Goal: Information Seeking & Learning: Find specific fact

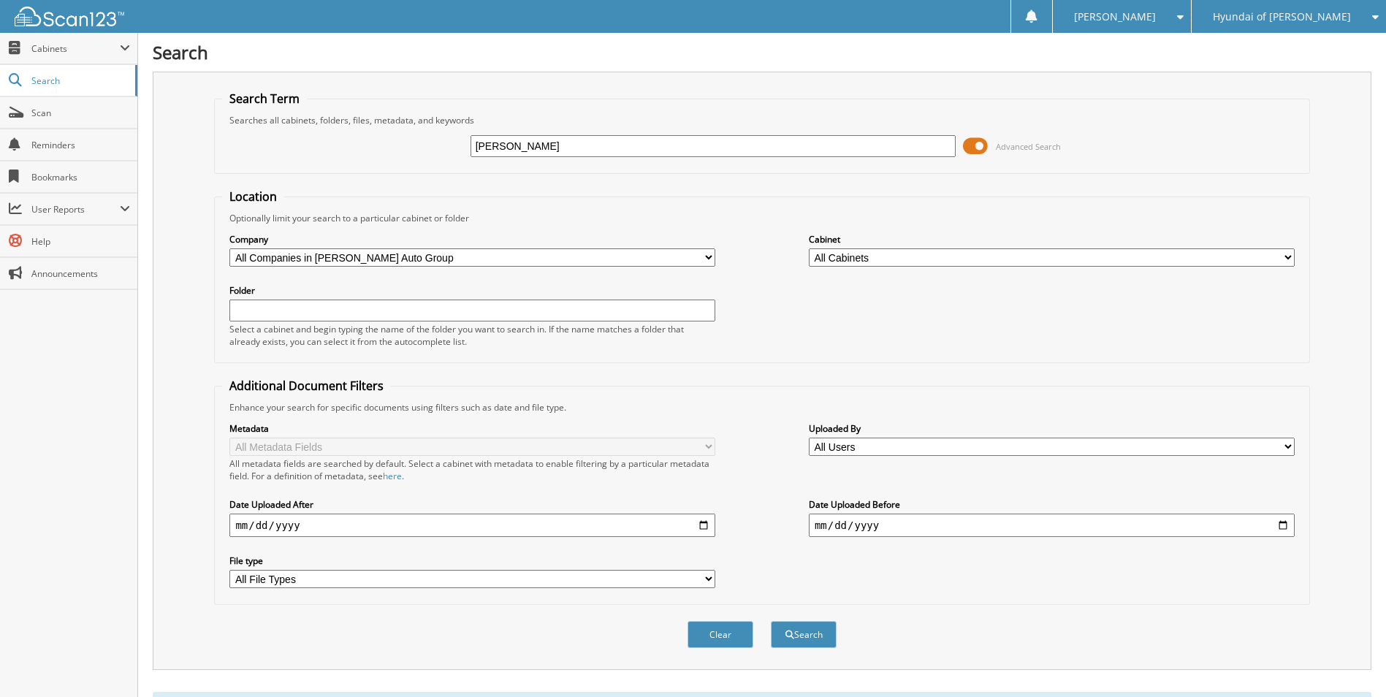
click at [1304, 15] on span "Hyundai of [PERSON_NAME]" at bounding box center [1282, 16] width 138 height 9
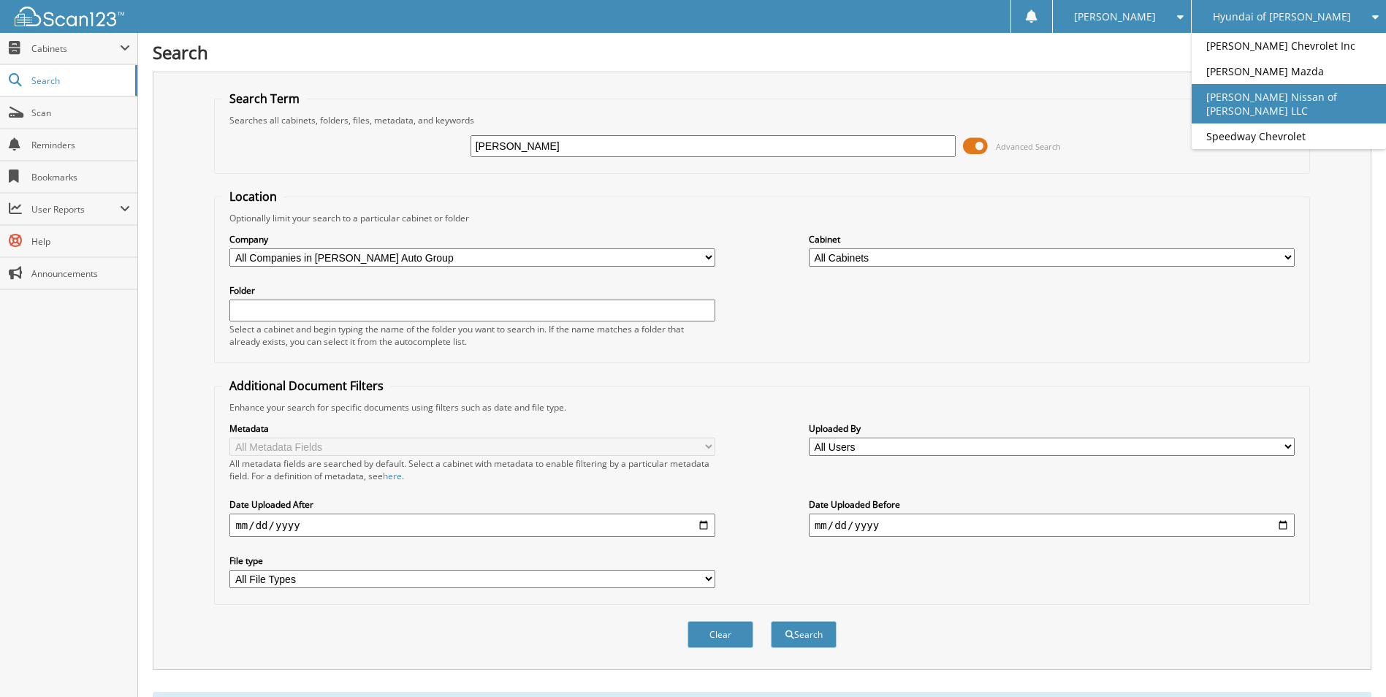
click at [1295, 113] on link "[PERSON_NAME] Nissan of [PERSON_NAME] LLC" at bounding box center [1289, 103] width 194 height 39
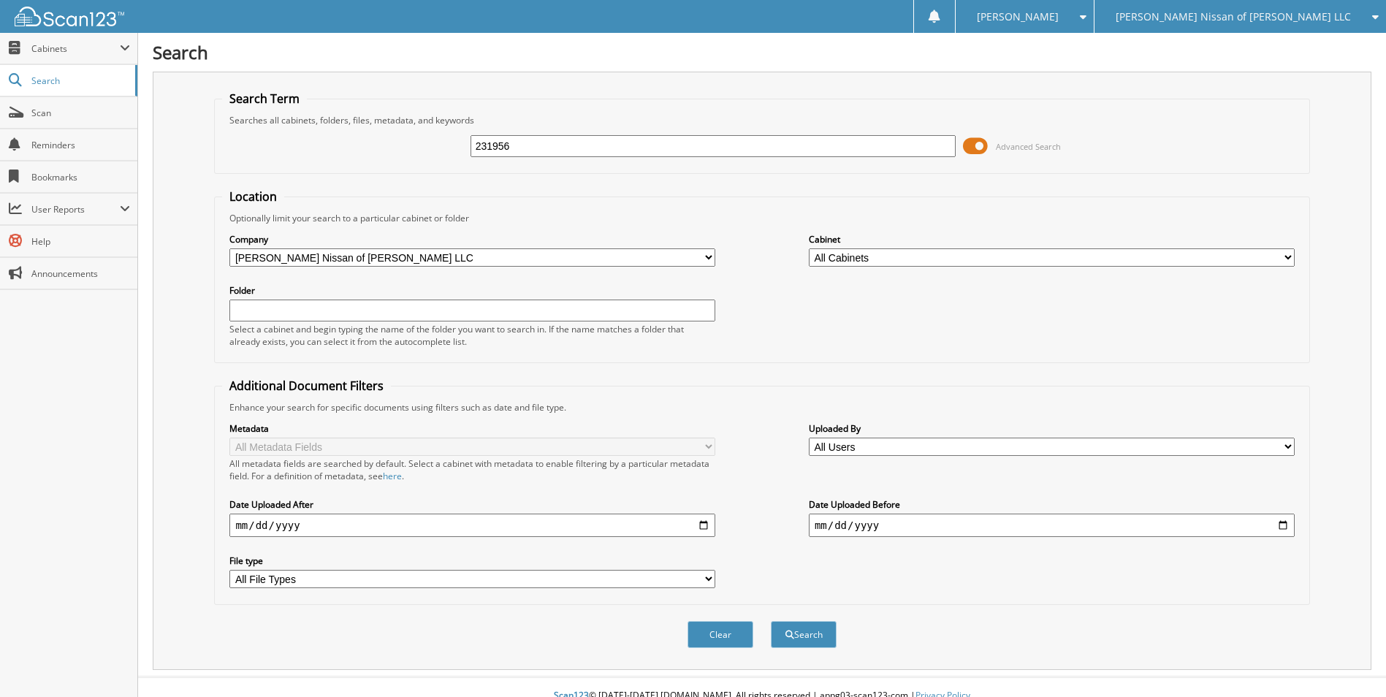
type input "231956"
click at [771, 621] on button "Search" at bounding box center [804, 634] width 66 height 27
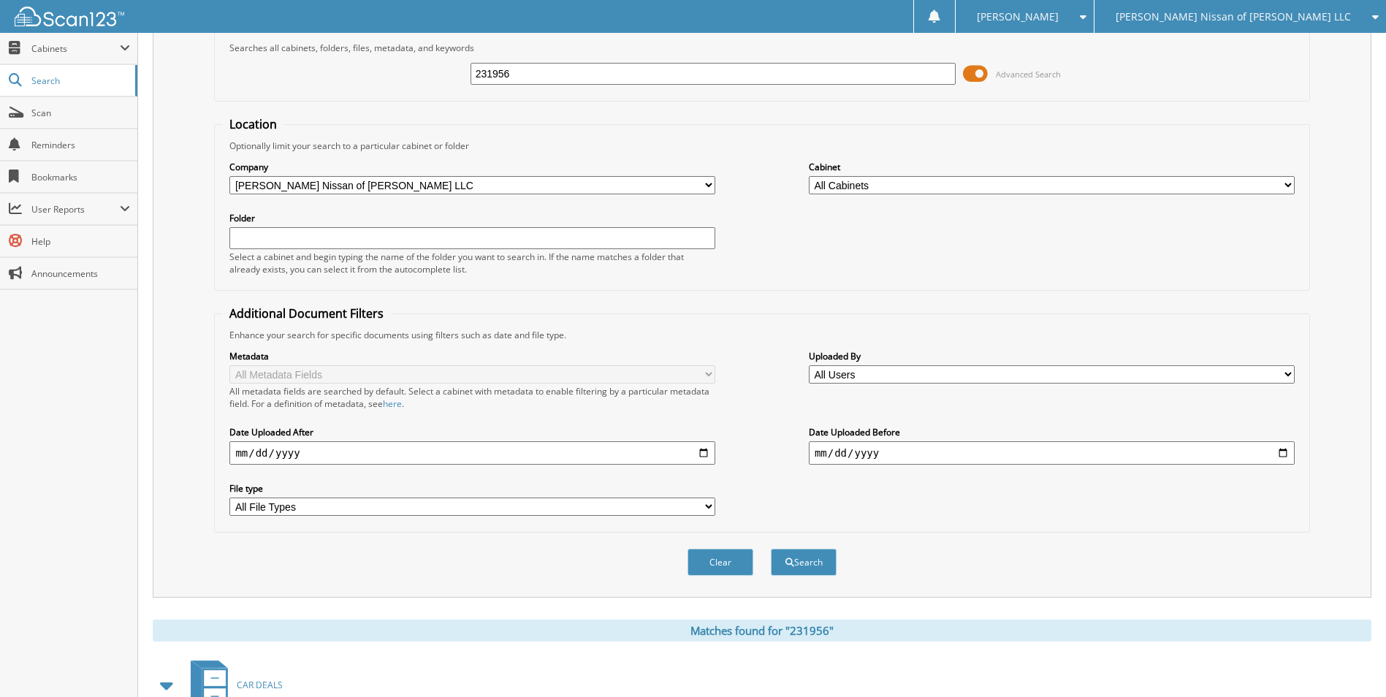
scroll to position [171, 0]
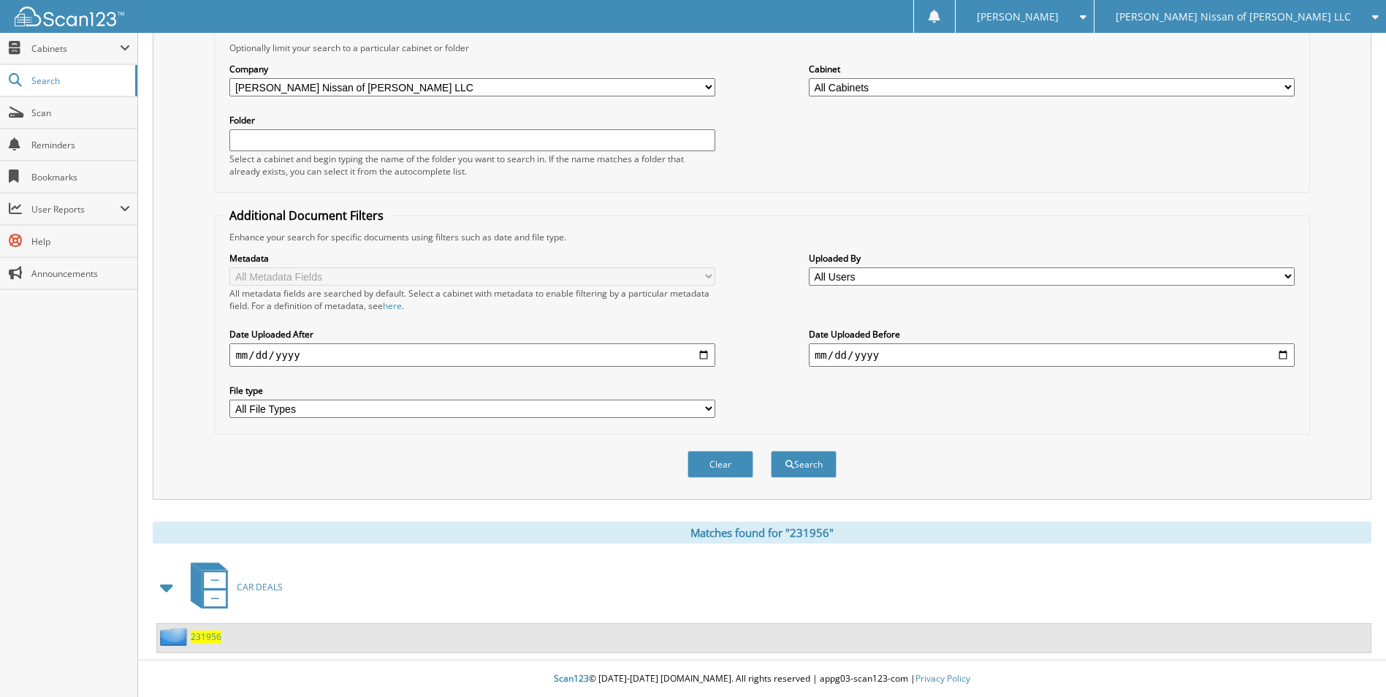
click at [269, 584] on span "CAR DEALS" at bounding box center [260, 587] width 46 height 12
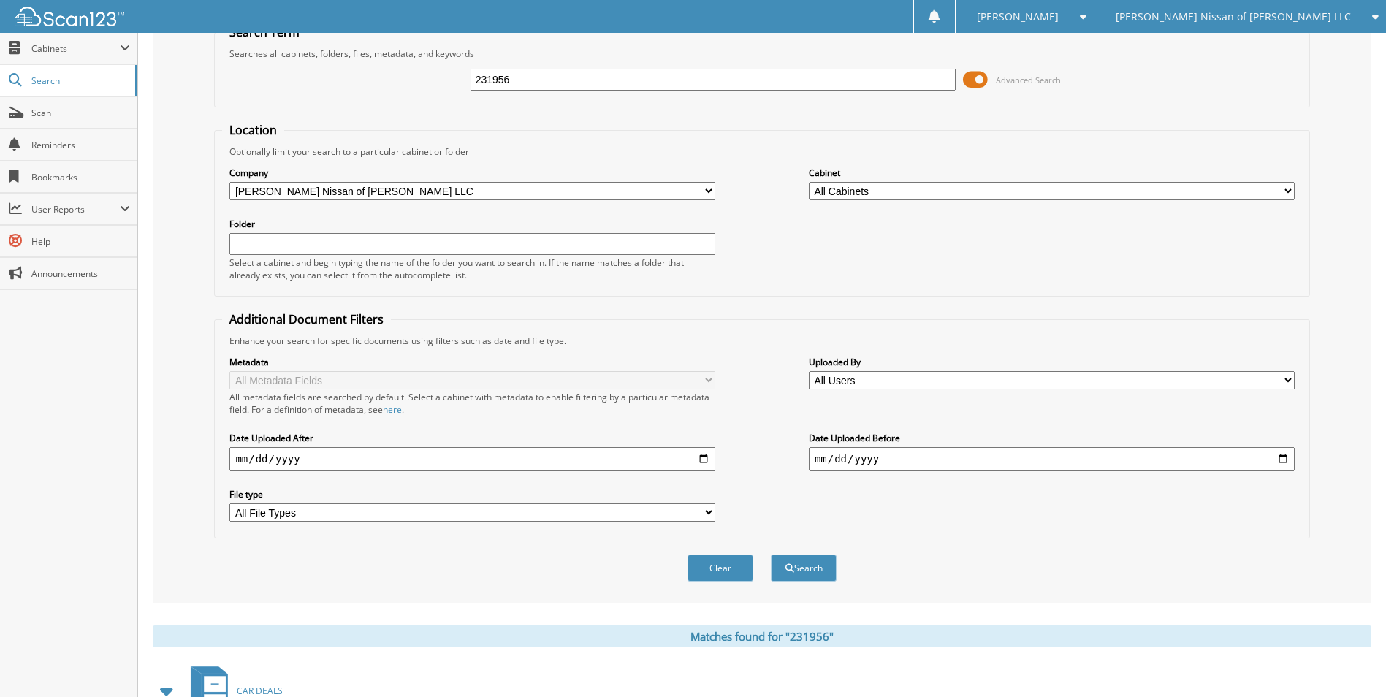
scroll to position [171, 0]
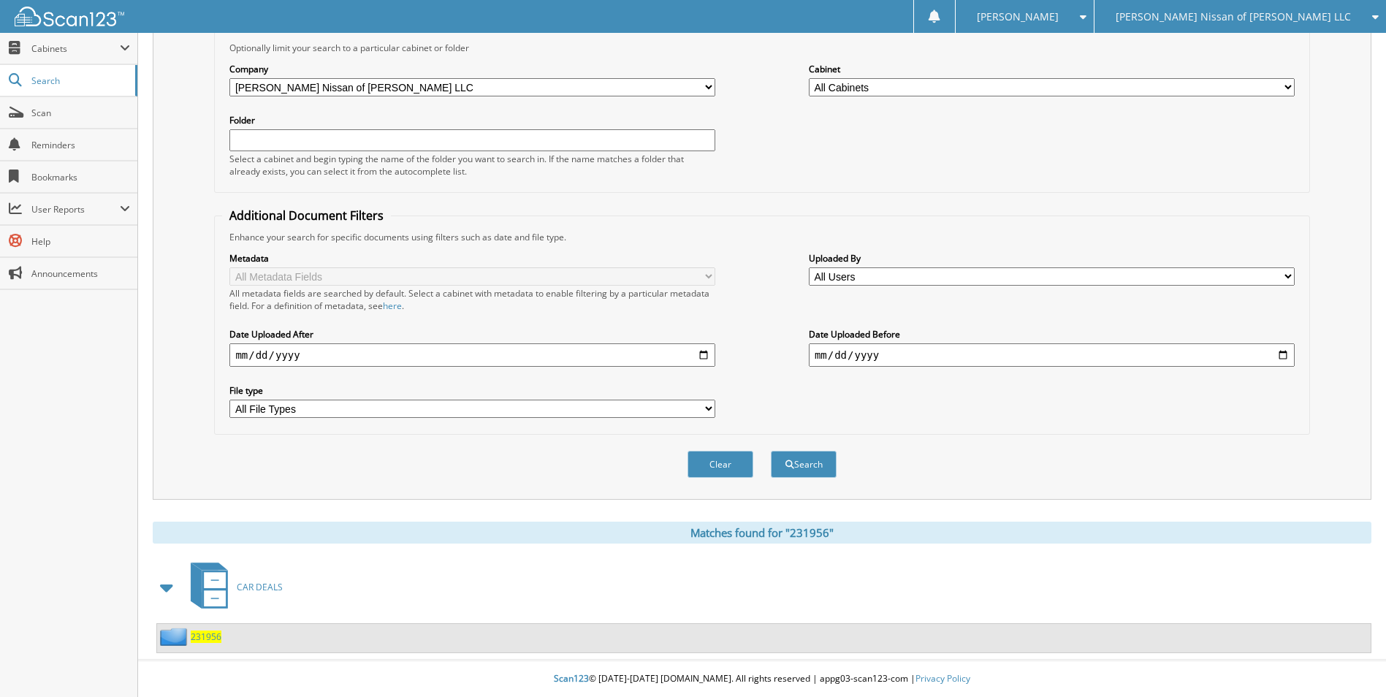
click at [205, 639] on span "231956" at bounding box center [206, 637] width 31 height 12
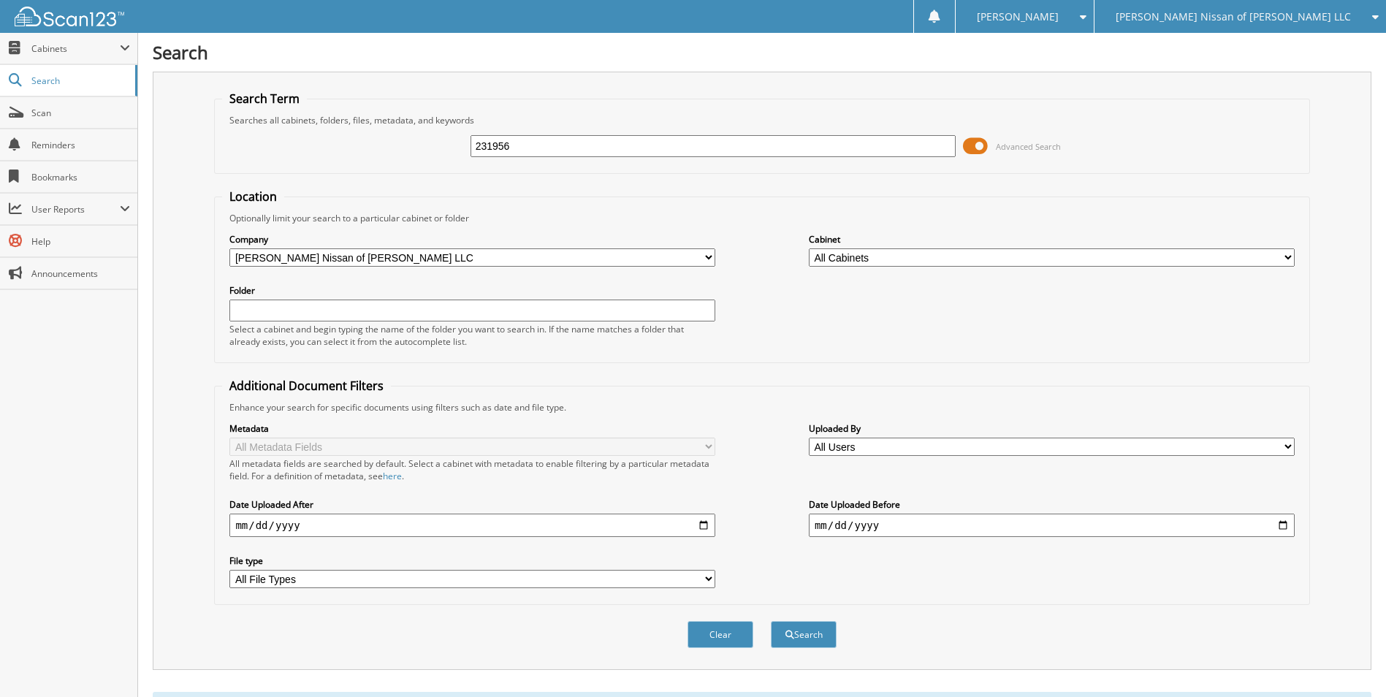
drag, startPoint x: 550, startPoint y: 148, endPoint x: 382, endPoint y: 138, distance: 168.3
click at [382, 138] on div "231956 Advanced Search" at bounding box center [761, 145] width 1079 height 39
type input "227407"
click at [771, 621] on button "Search" at bounding box center [804, 634] width 66 height 27
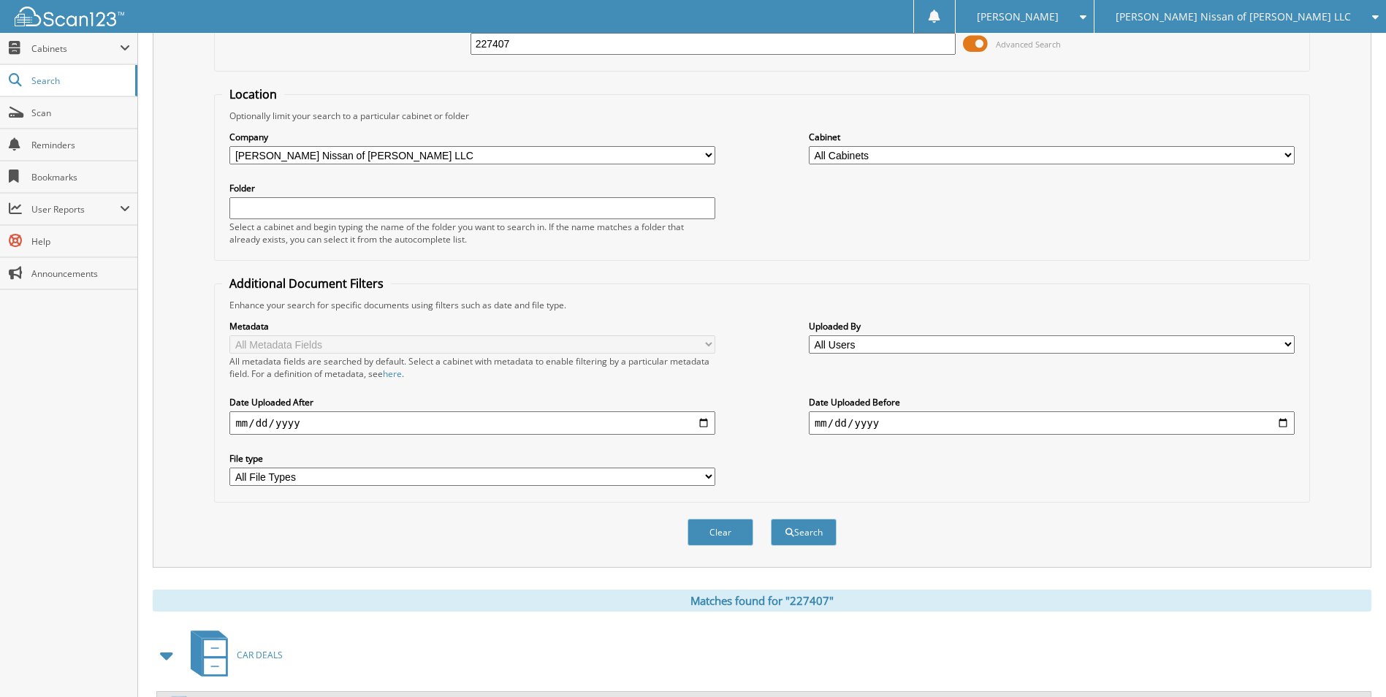
scroll to position [325, 0]
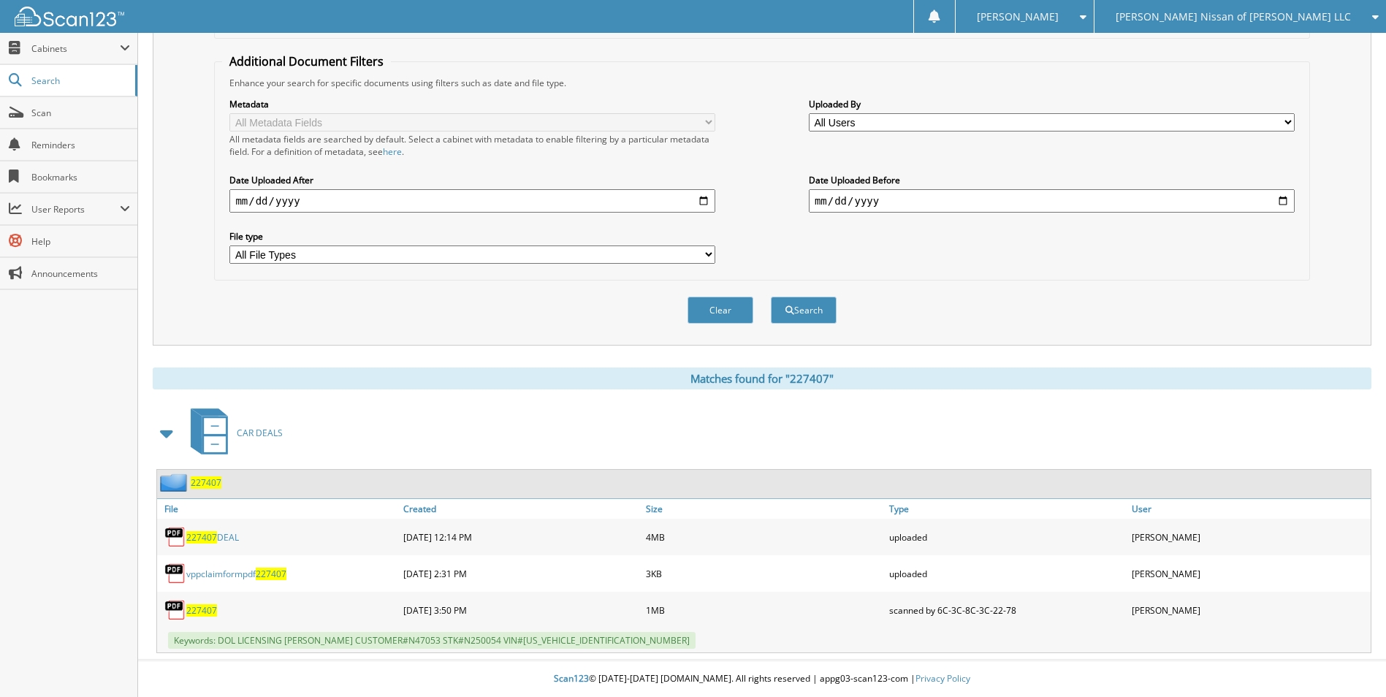
click at [202, 480] on span "227407" at bounding box center [206, 482] width 31 height 12
